Goal: Use online tool/utility: Utilize a website feature to perform a specific function

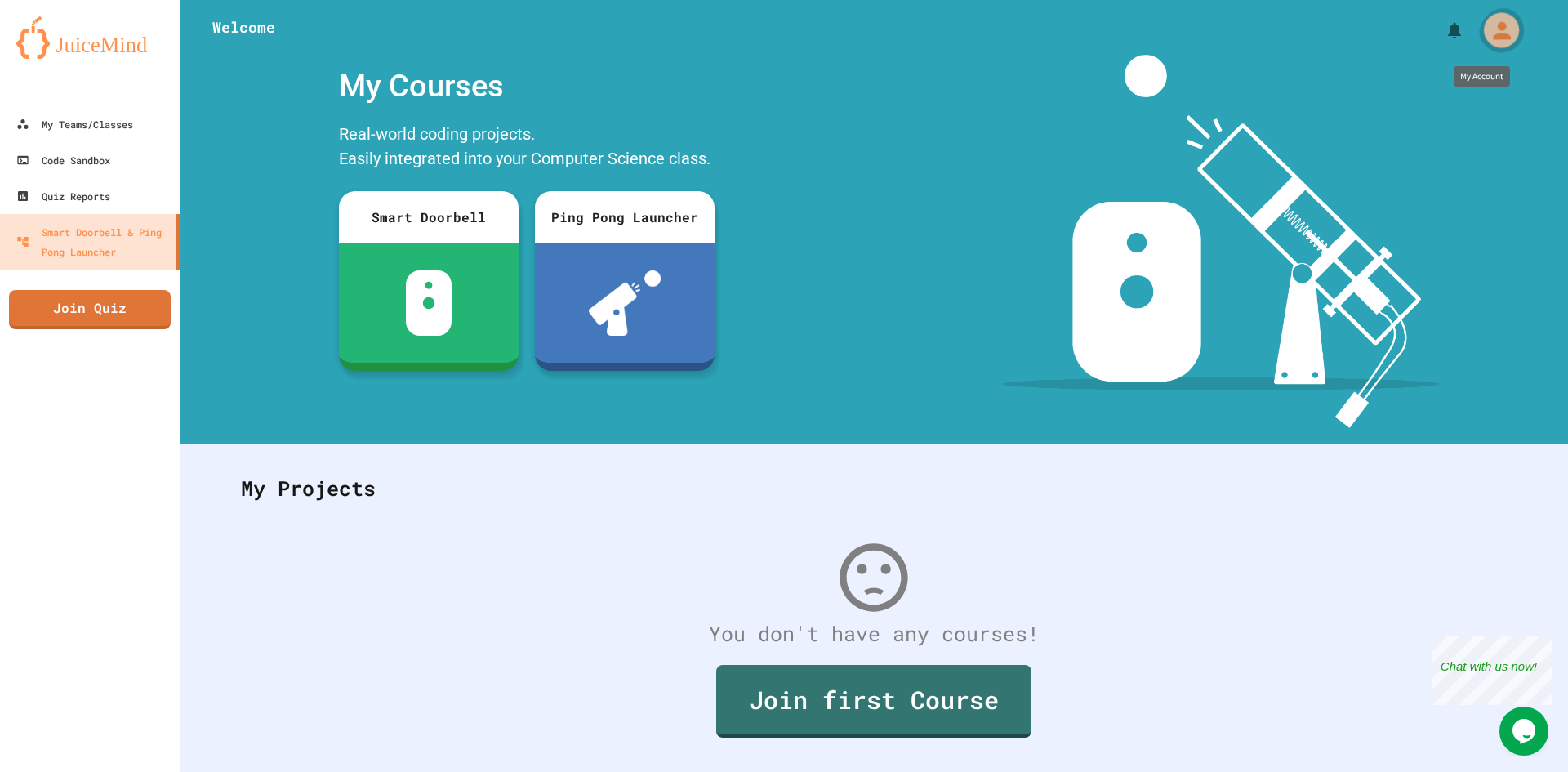
click at [1495, 37] on icon "My Account" at bounding box center [1501, 30] width 18 height 18
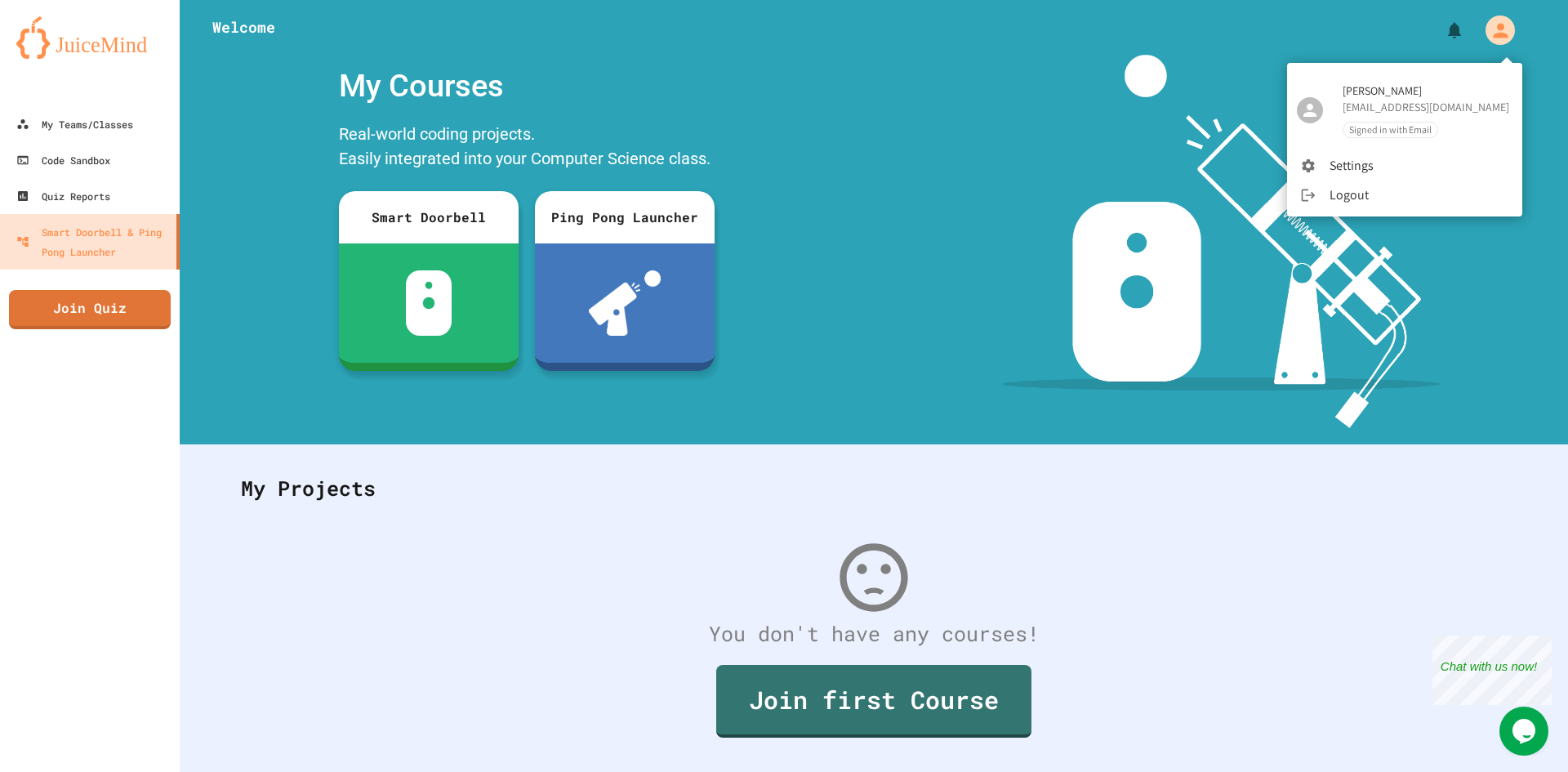
click at [1341, 159] on li "Settings" at bounding box center [1404, 166] width 235 height 30
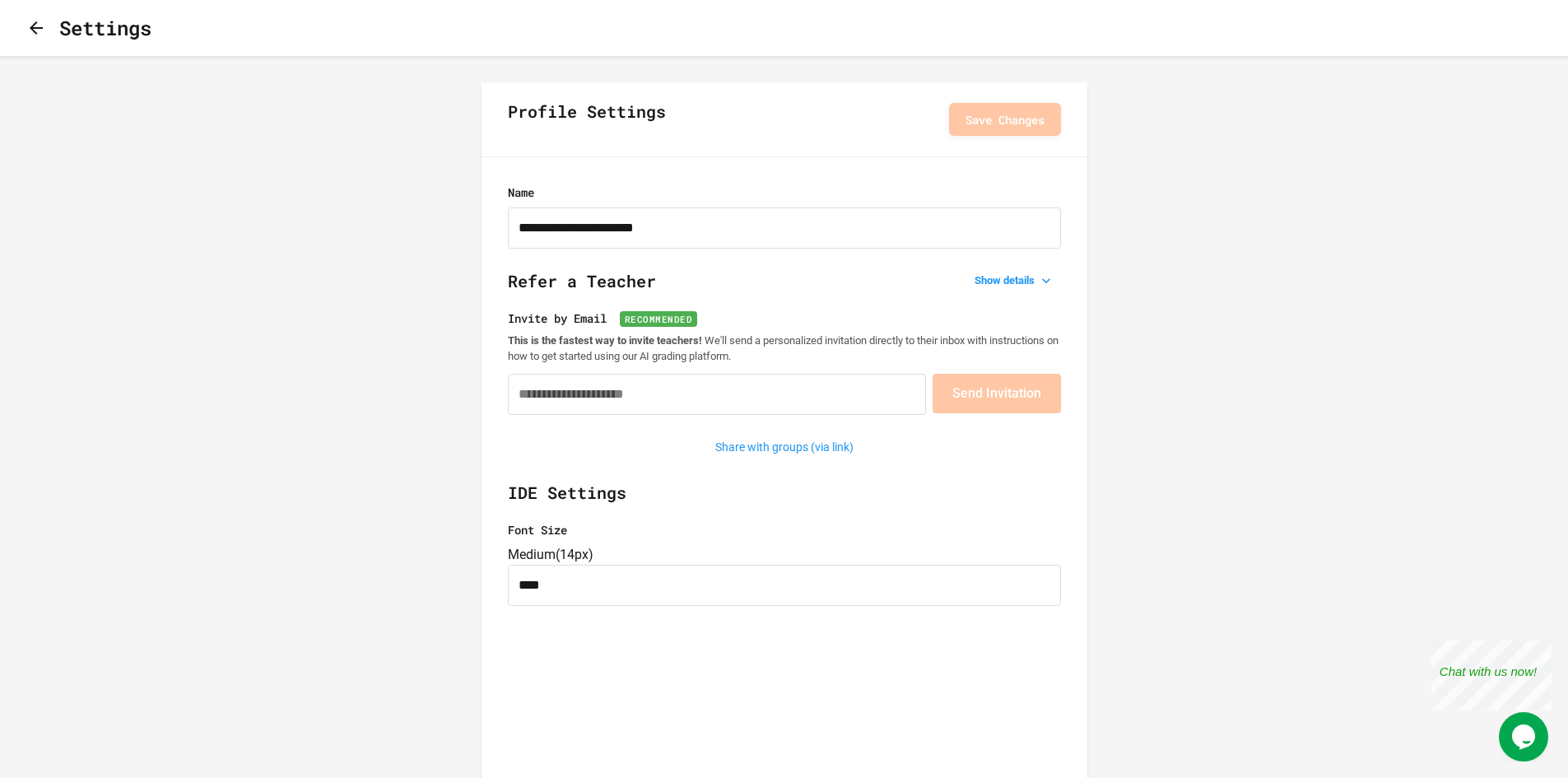
type input "**********"
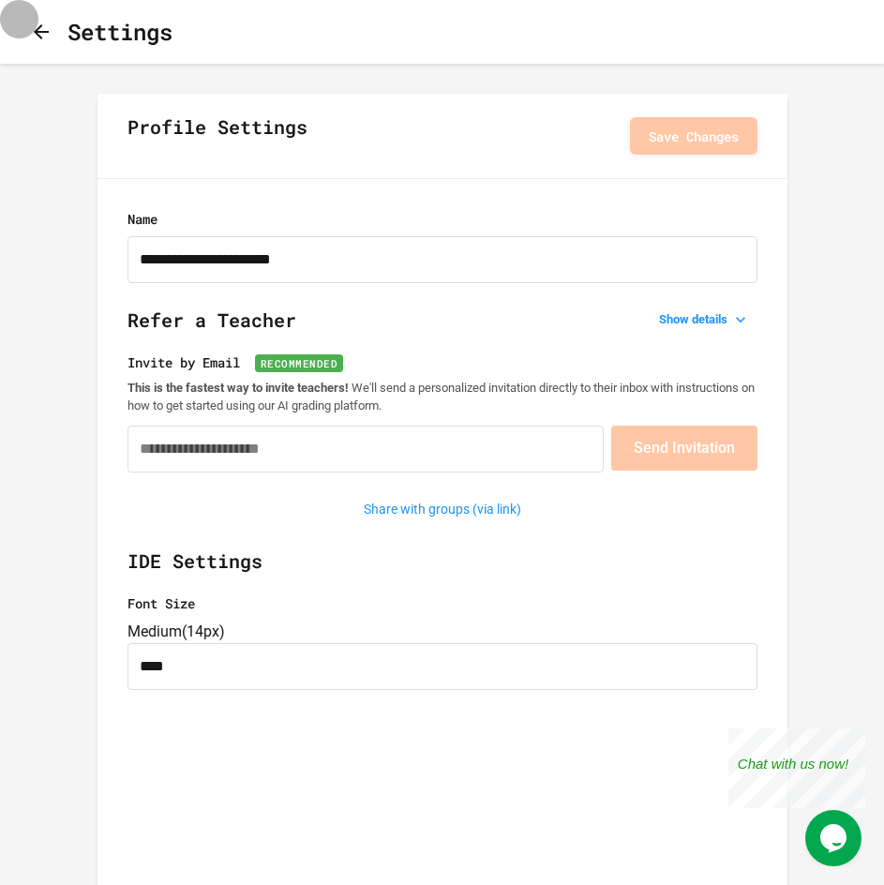
click at [52, 37] on icon "button" at bounding box center [41, 32] width 22 height 22
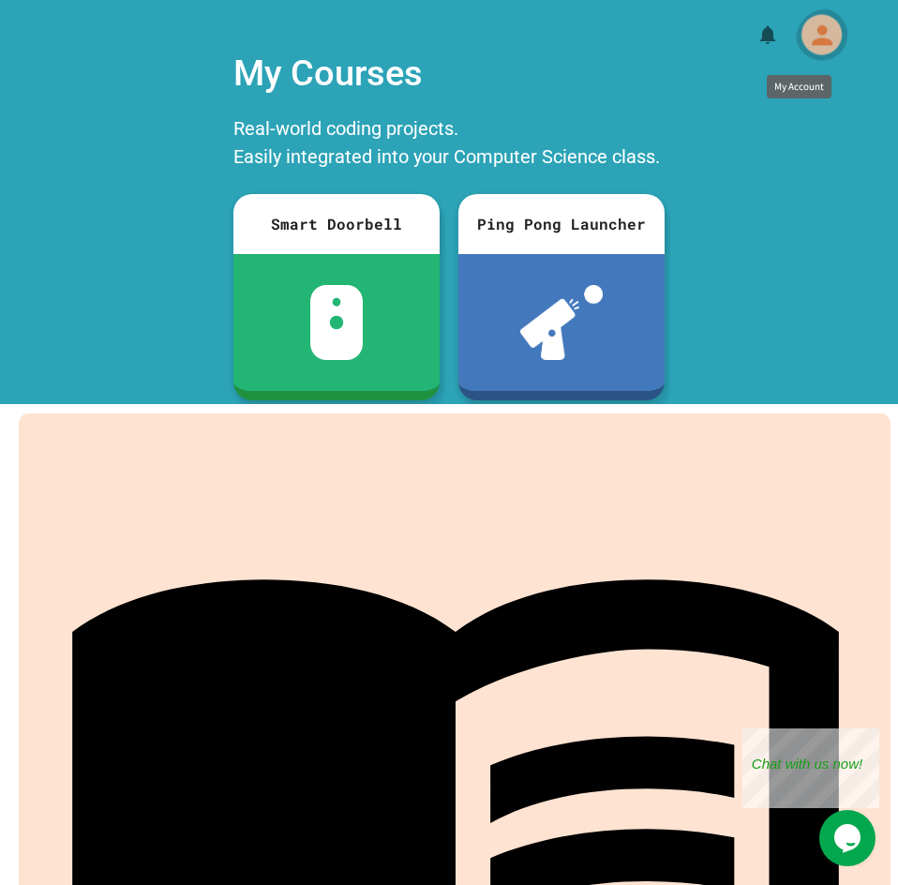
click at [806, 33] on icon "My Account" at bounding box center [821, 35] width 30 height 30
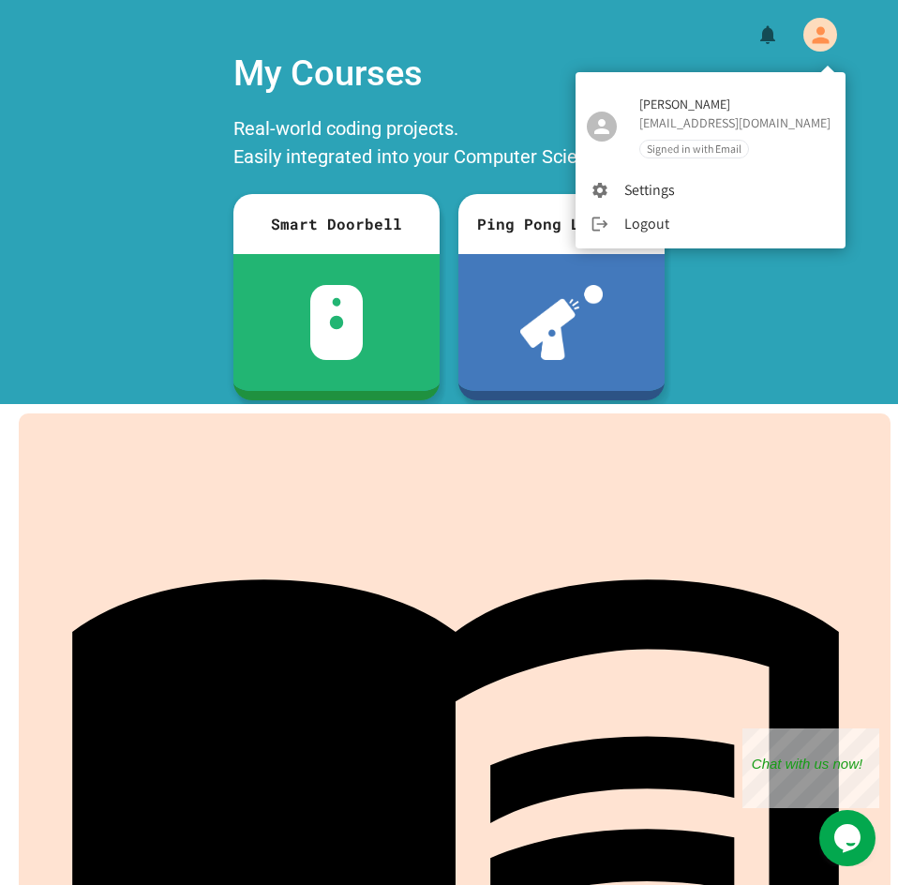
click at [789, 34] on div at bounding box center [449, 442] width 898 height 885
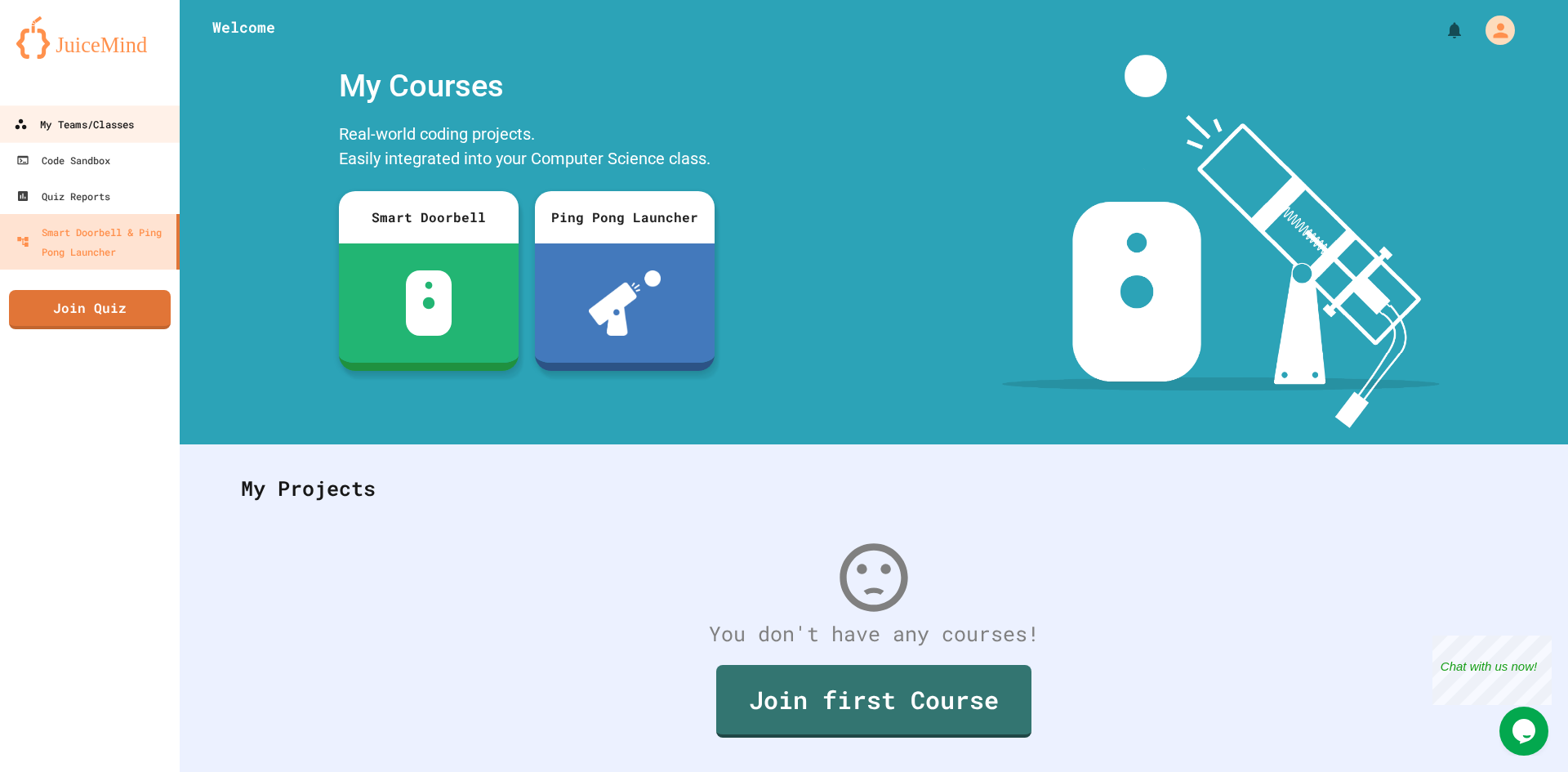
click at [110, 139] on link "My Teams/Classes" at bounding box center [90, 124] width 186 height 37
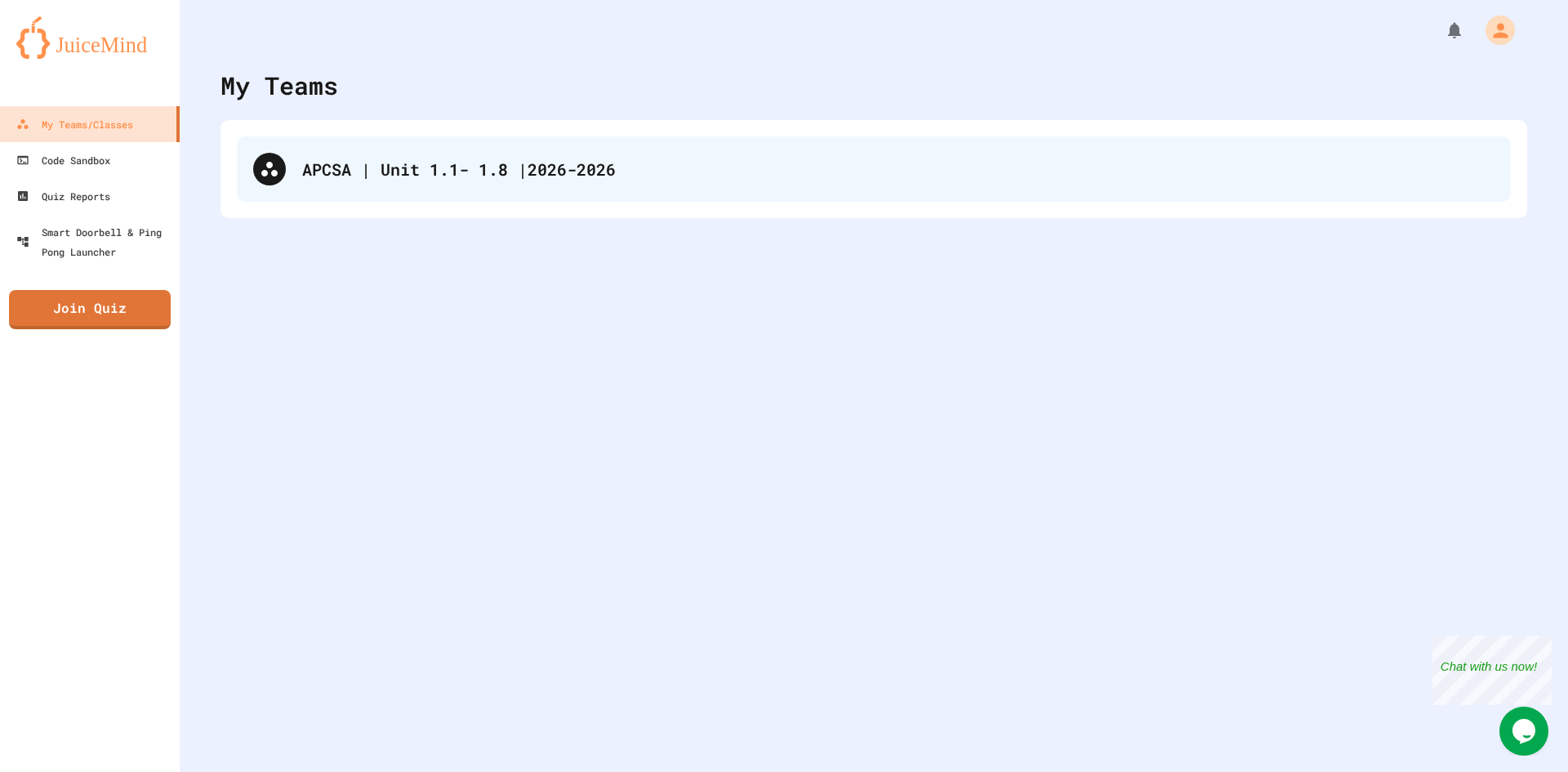
click at [388, 166] on div "APCSA | Unit 1.1- 1.8 |2026-2026" at bounding box center [898, 169] width 1192 height 24
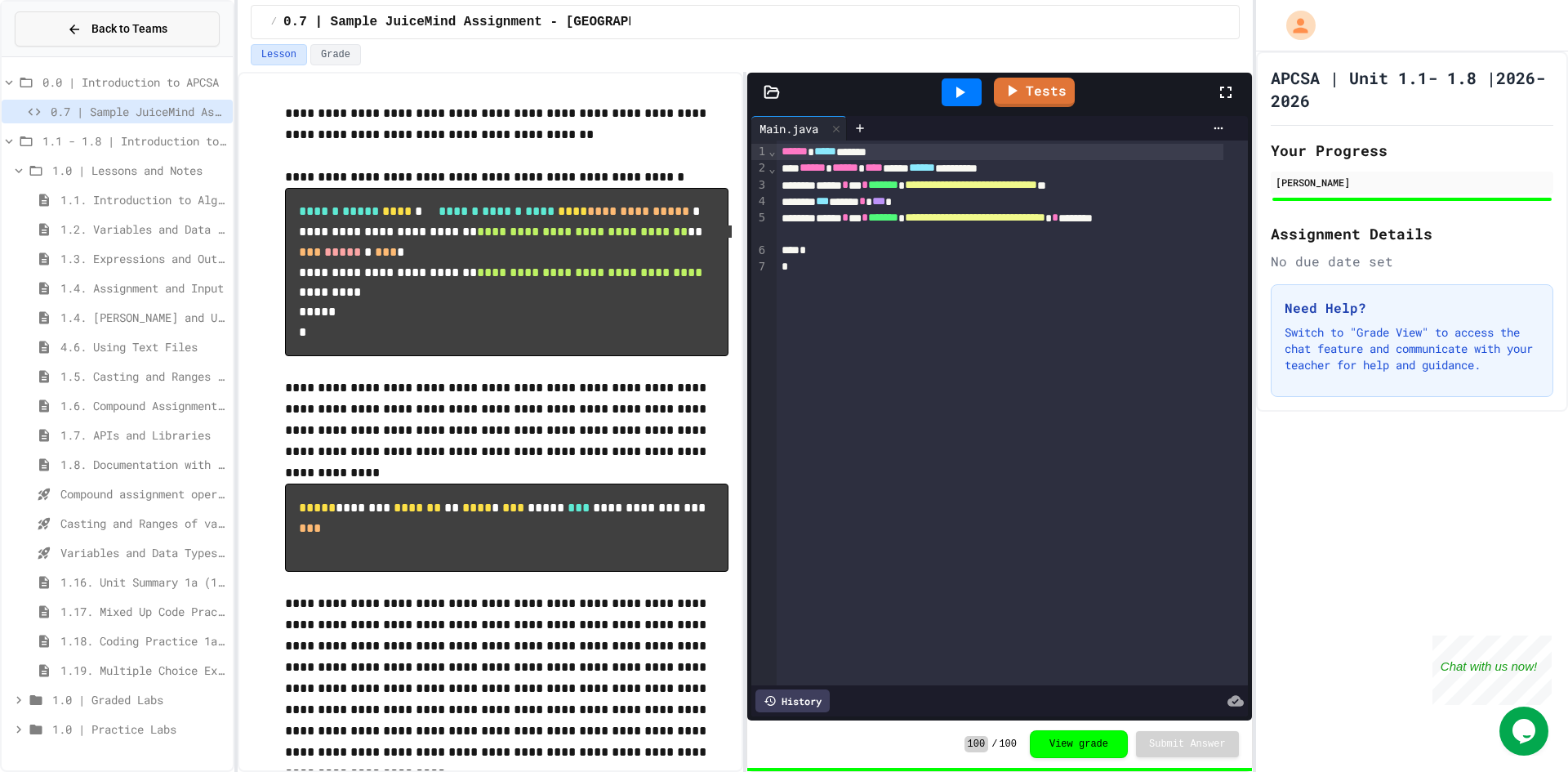
click at [30, 15] on button "Back to Teams" at bounding box center [117, 29] width 205 height 35
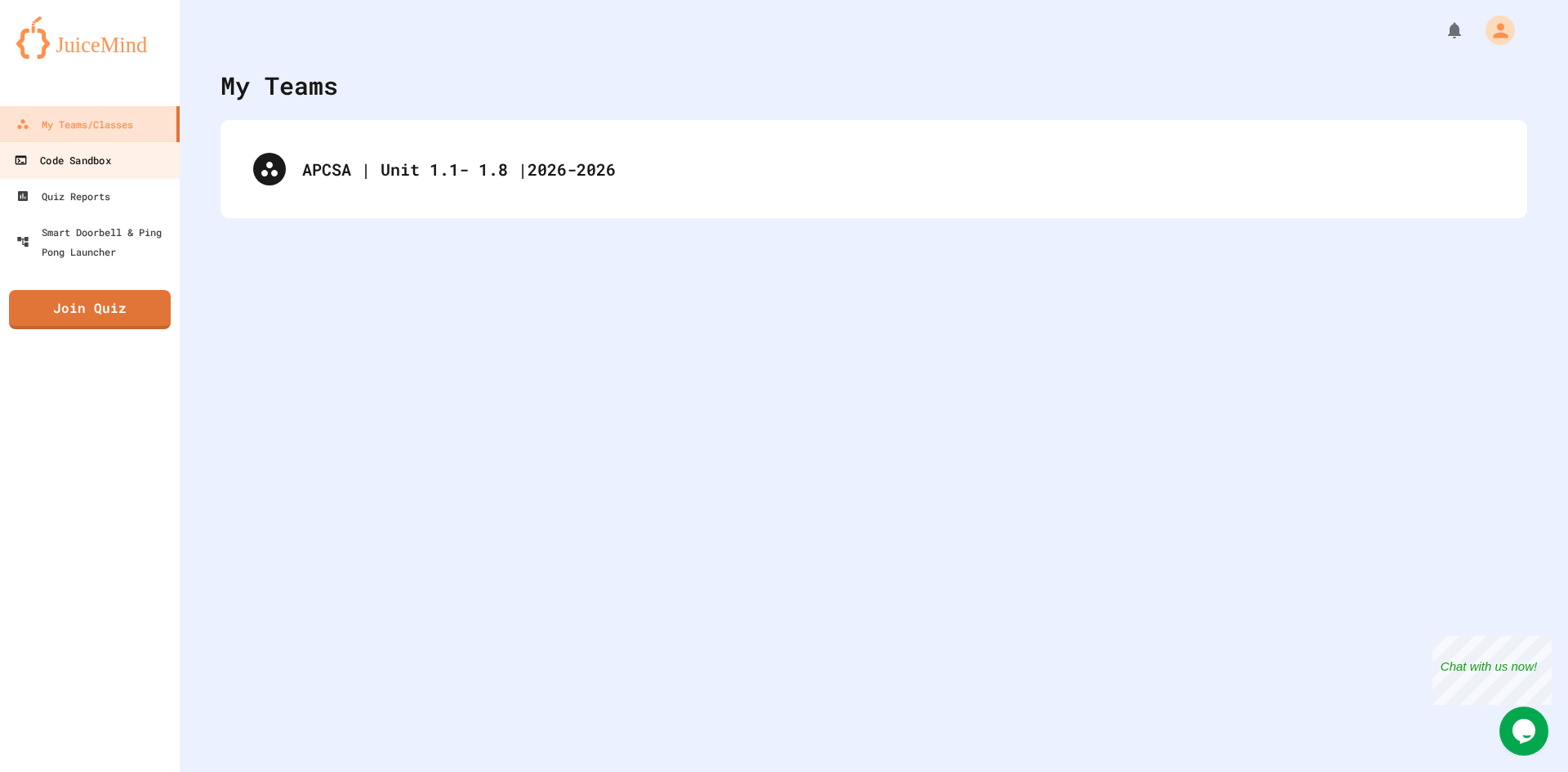
click at [51, 159] on div "Code Sandbox" at bounding box center [62, 159] width 97 height 20
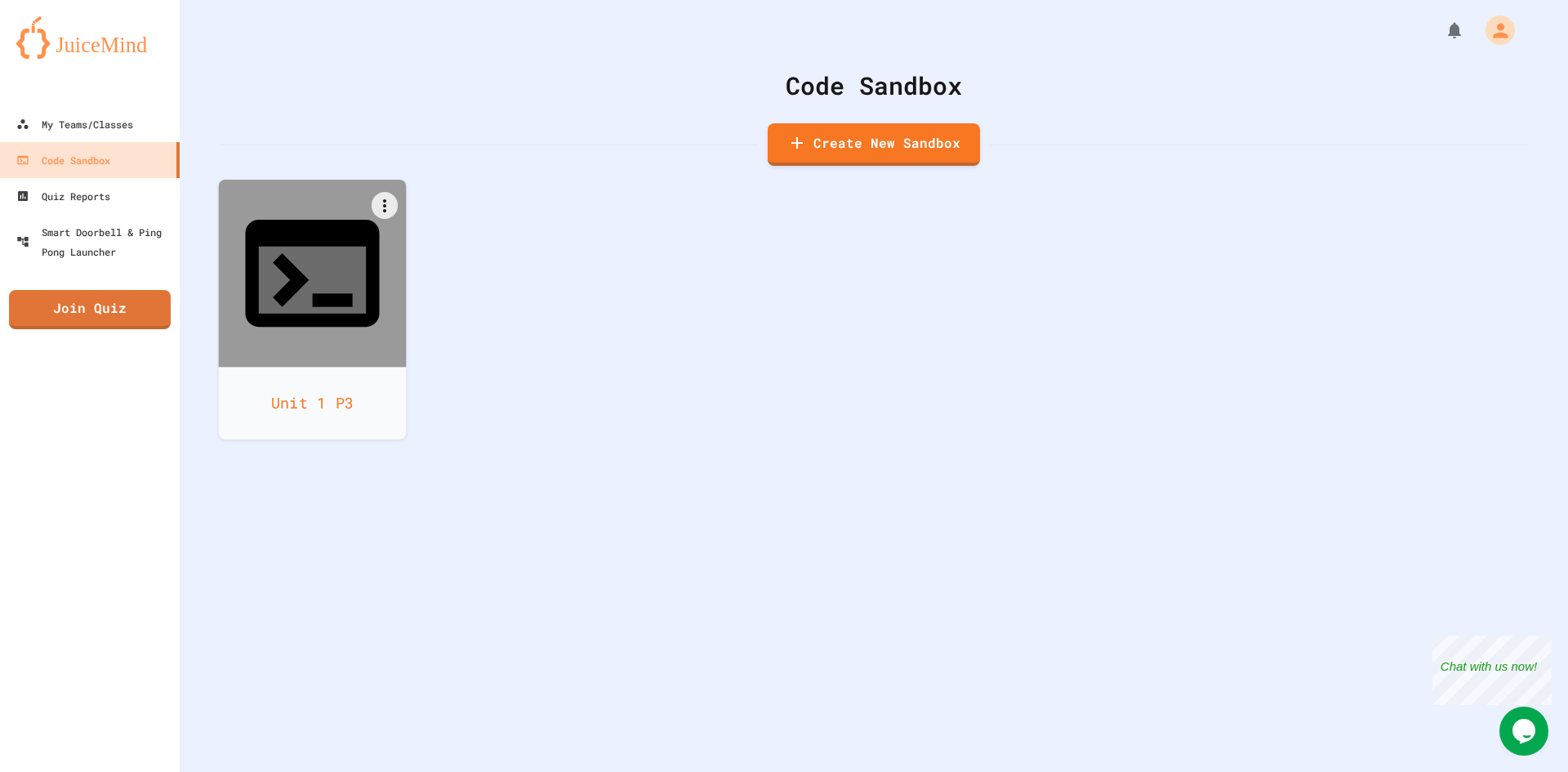
click at [228, 265] on div at bounding box center [313, 274] width 188 height 188
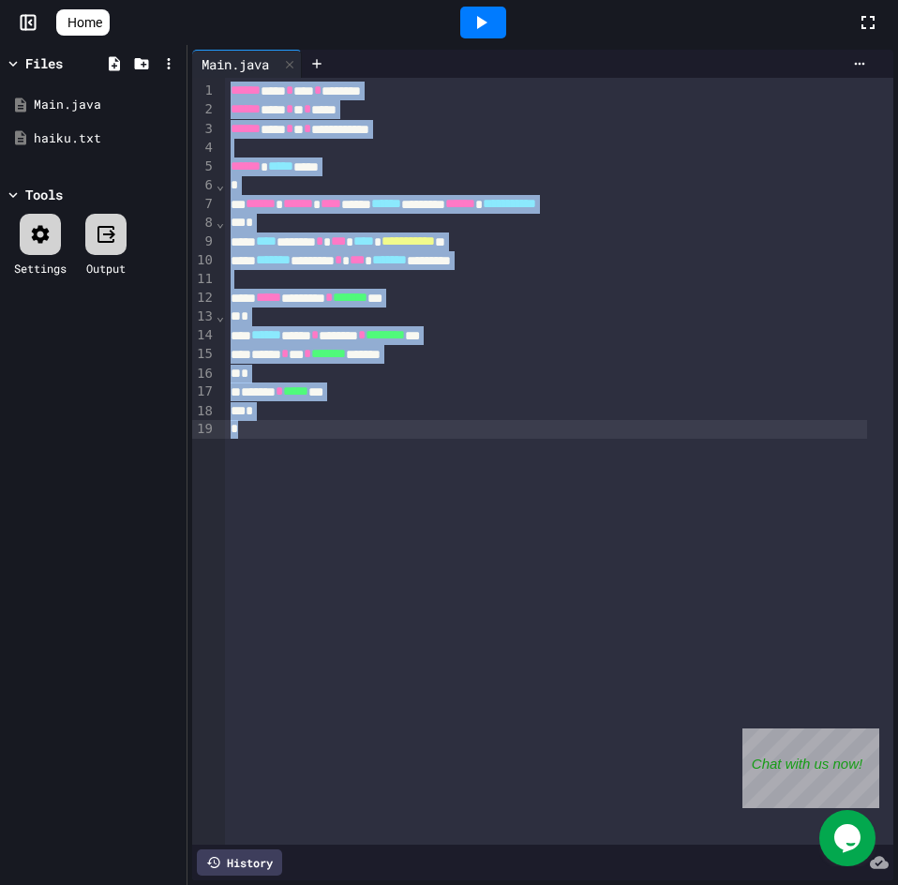
drag, startPoint x: 230, startPoint y: 90, endPoint x: 391, endPoint y: 542, distance: 479.7
click at [391, 542] on div "**********" at bounding box center [559, 461] width 668 height 767
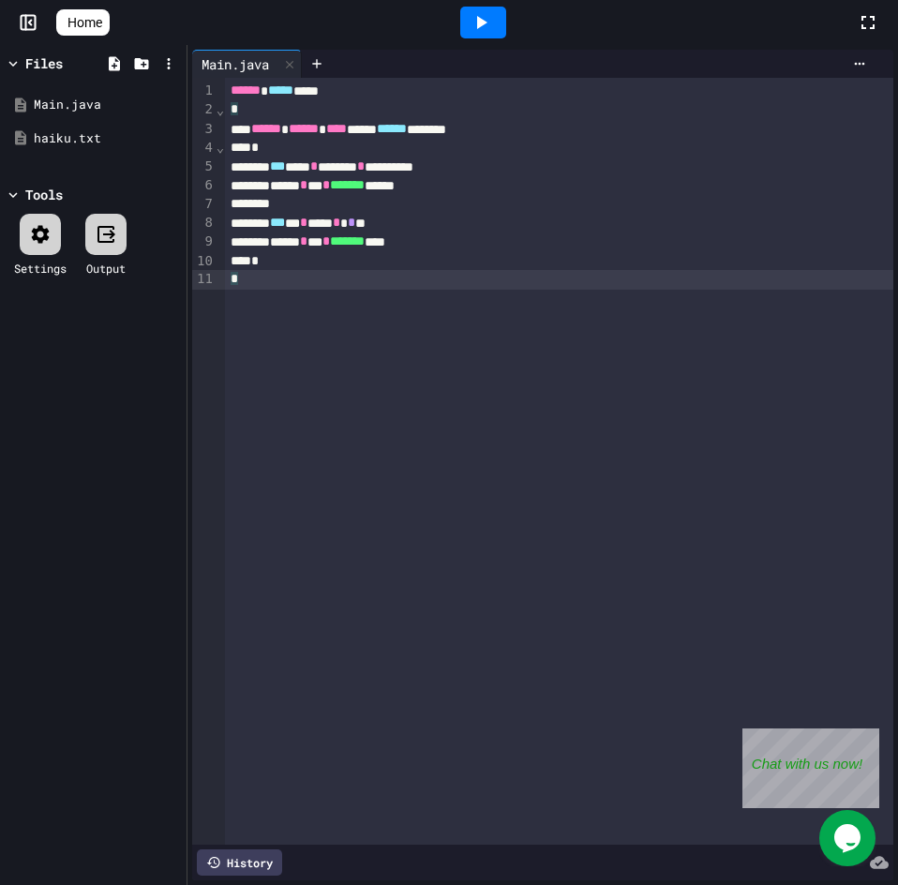
click at [475, 22] on div at bounding box center [483, 23] width 46 height 32
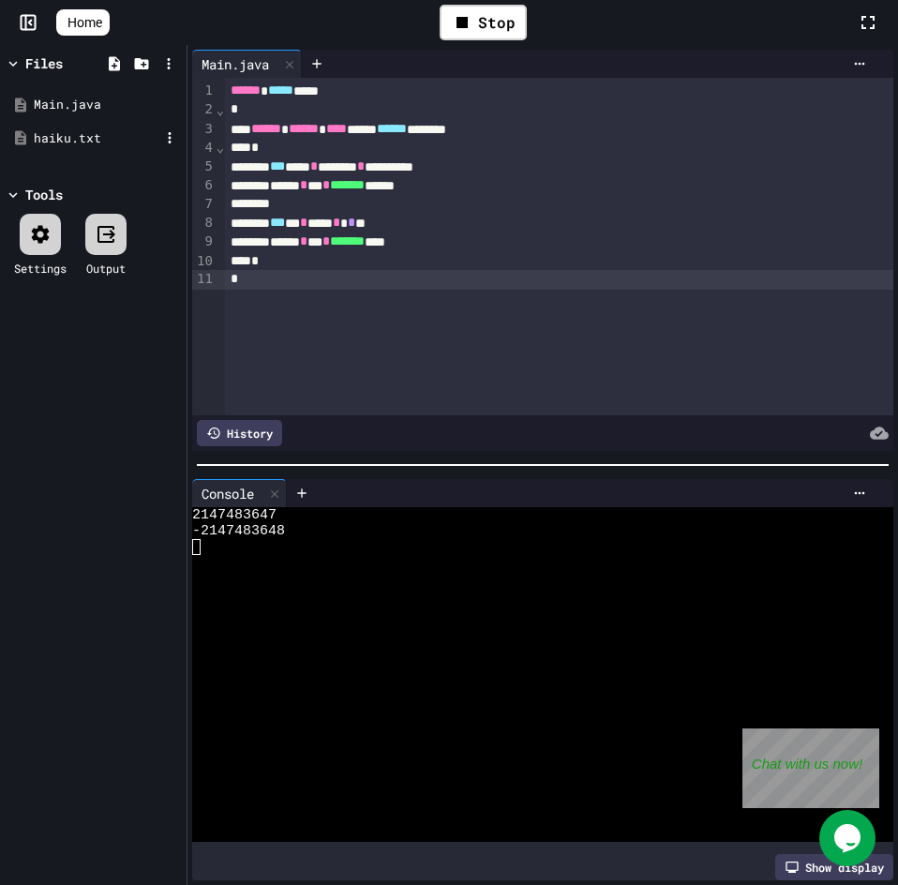
click at [130, 148] on div "haiku.txt" at bounding box center [93, 139] width 177 height 34
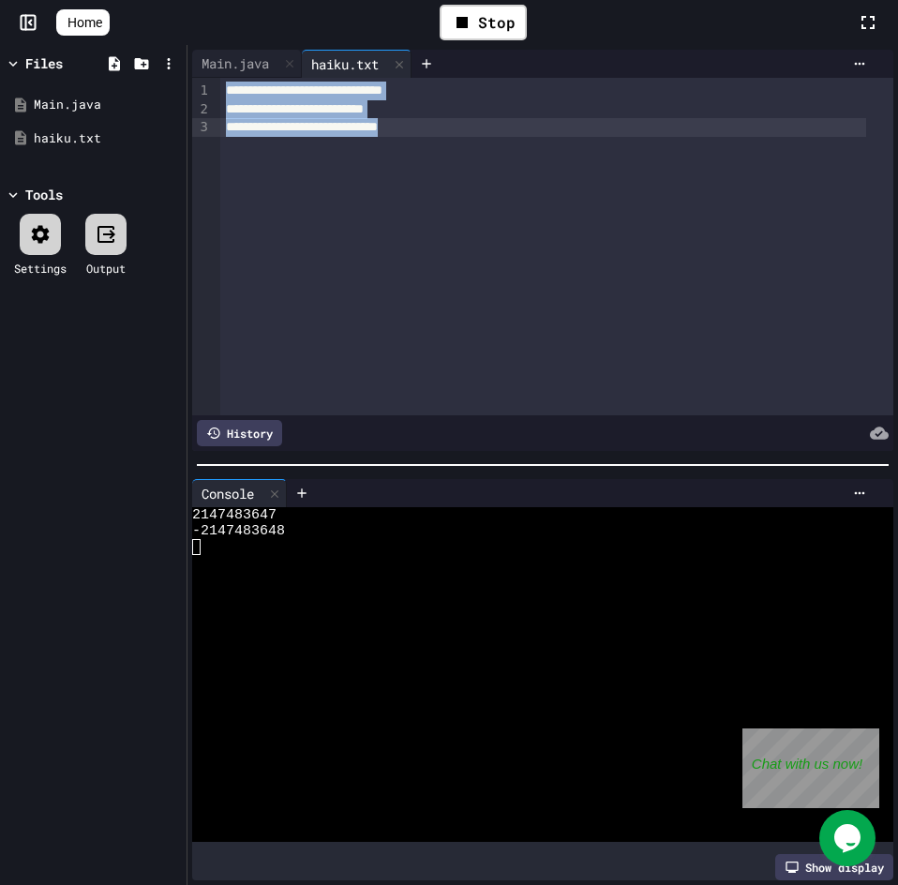
drag, startPoint x: 222, startPoint y: 90, endPoint x: 309, endPoint y: 219, distance: 156.0
click at [309, 219] on div "**********" at bounding box center [556, 246] width 673 height 337
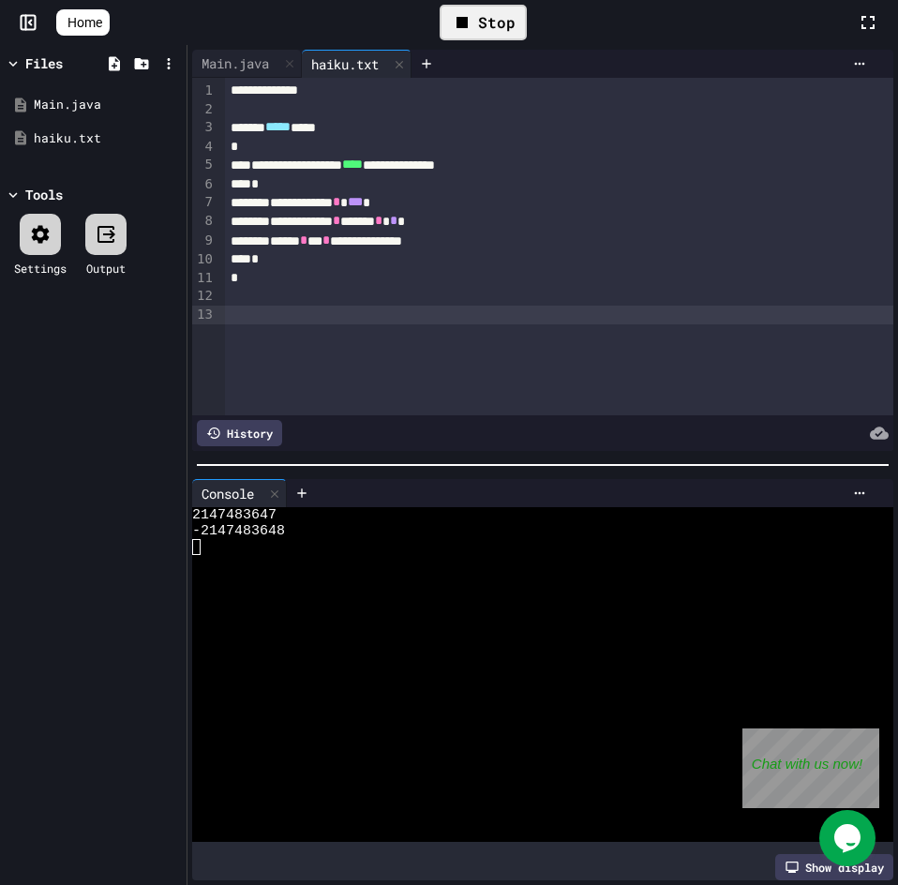
click at [493, 16] on div "Stop" at bounding box center [483, 23] width 87 height 36
click at [492, 16] on icon at bounding box center [481, 22] width 22 height 22
click at [486, 18] on div "Stop" at bounding box center [483, 23] width 87 height 36
click at [401, 71] on div at bounding box center [399, 64] width 22 height 27
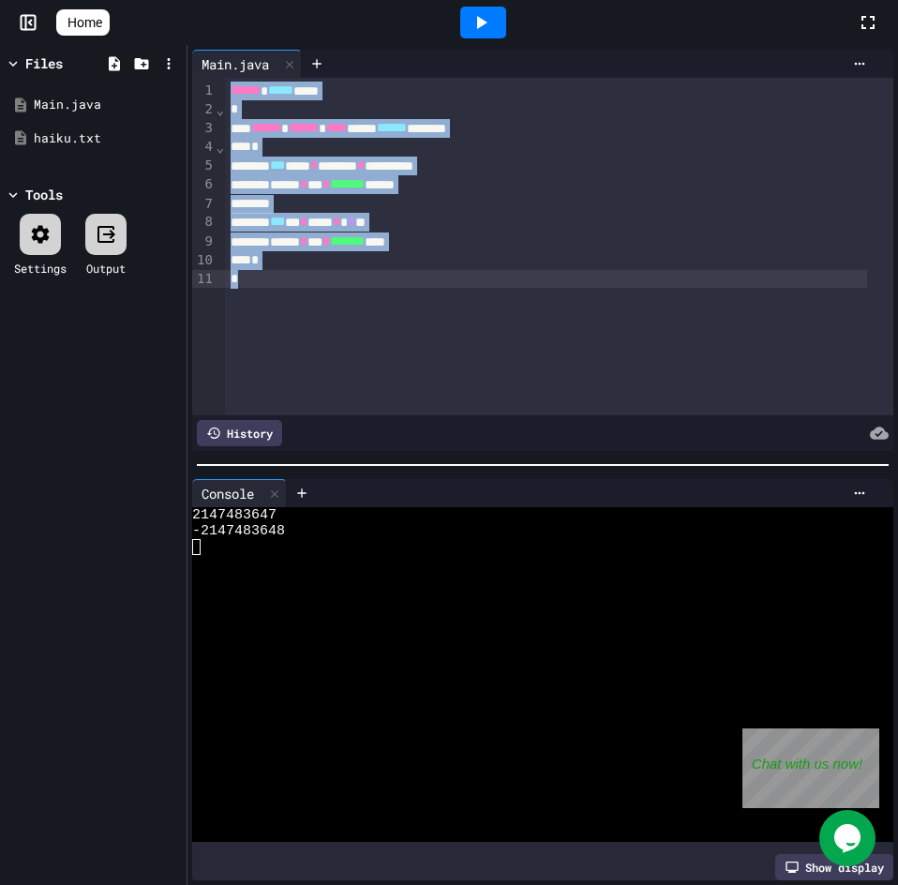
drag, startPoint x: 228, startPoint y: 97, endPoint x: 304, endPoint y: 309, distance: 225.0
click at [304, 309] on div "**********" at bounding box center [559, 246] width 668 height 337
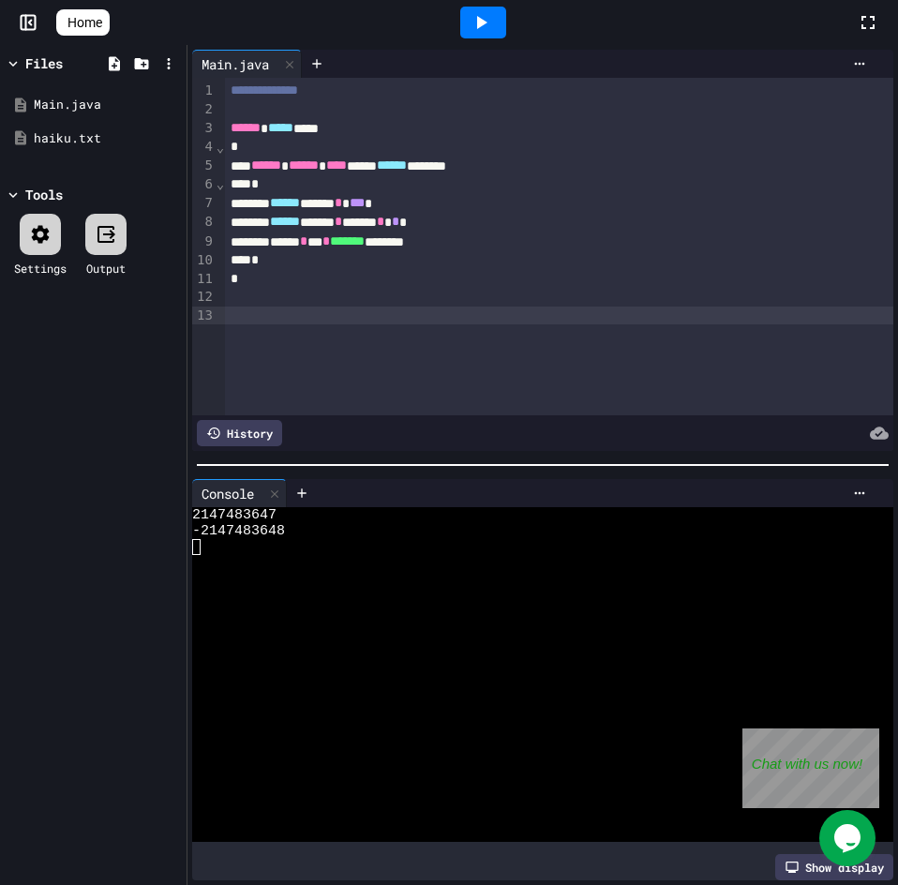
click at [485, 9] on div at bounding box center [483, 23] width 46 height 32
